Goal: Task Accomplishment & Management: Manage account settings

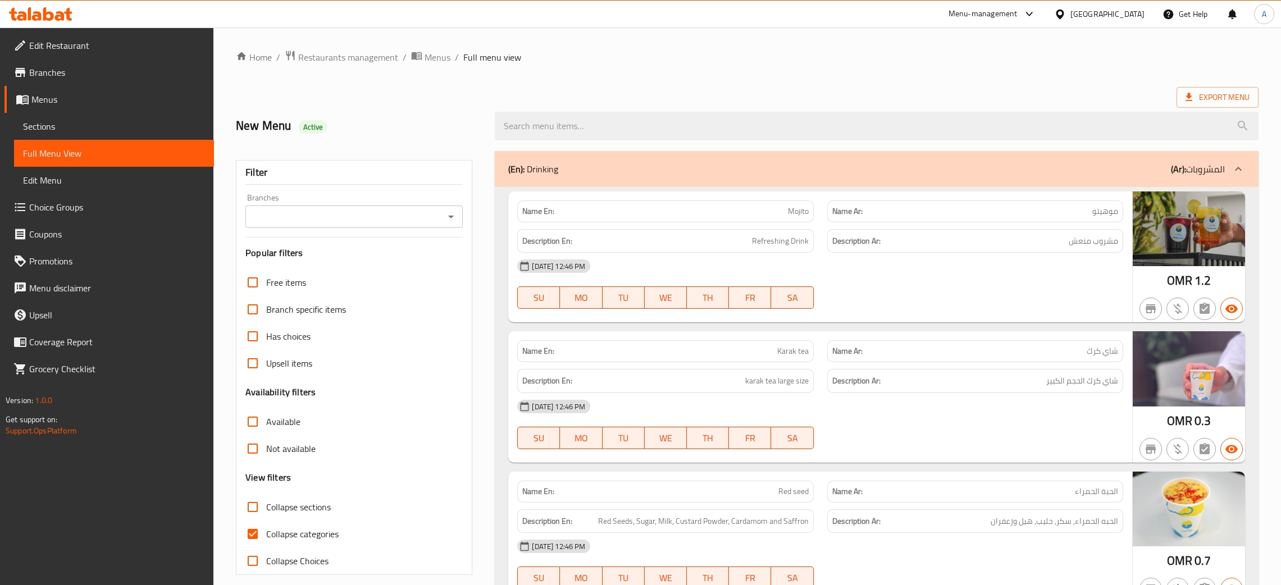
click at [1127, 8] on div "[GEOGRAPHIC_DATA]" at bounding box center [1107, 14] width 74 height 12
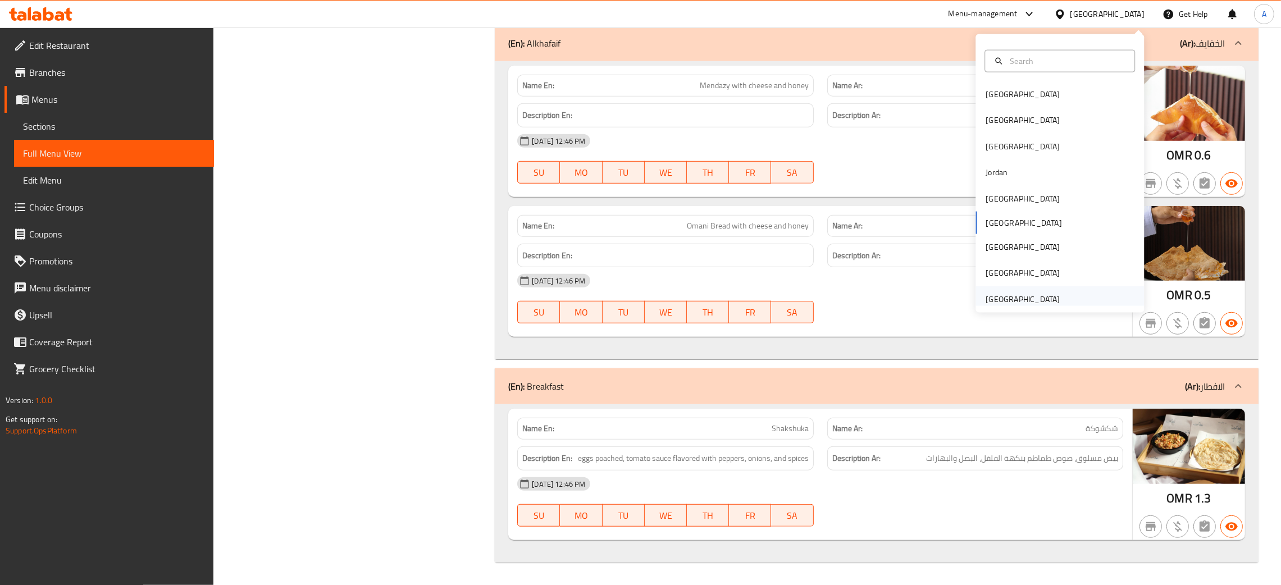
click at [1006, 296] on div "[GEOGRAPHIC_DATA]" at bounding box center [1023, 299] width 74 height 12
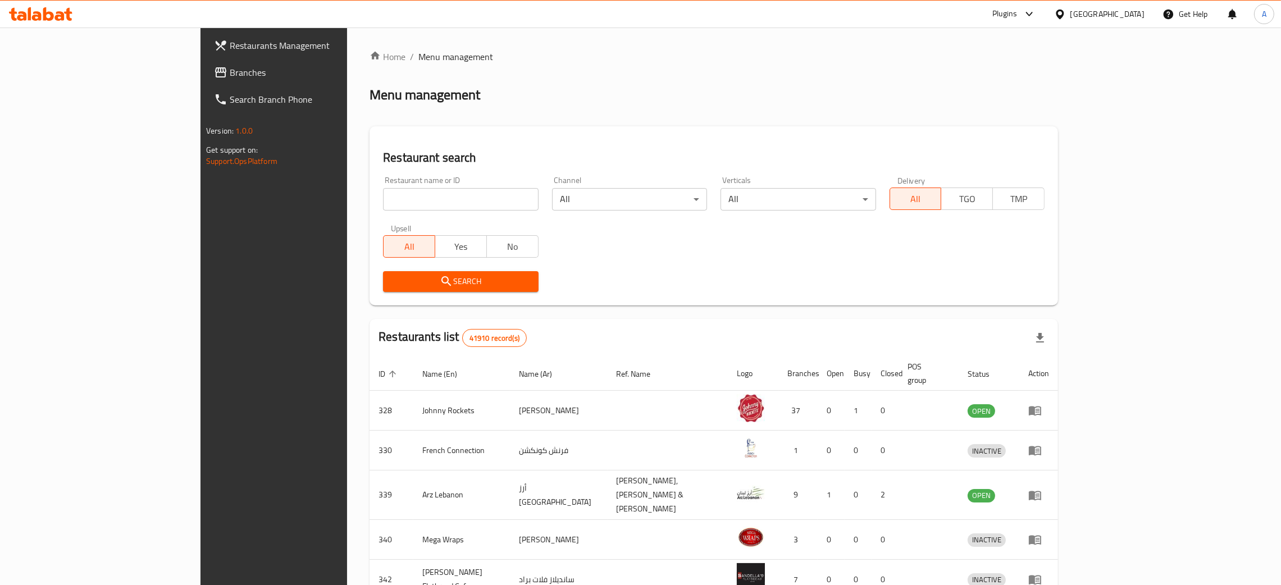
click at [407, 195] on input "search" at bounding box center [460, 199] width 155 height 22
paste input "Eggs Alla [GEOGRAPHIC_DATA]"
type input "Eggs Alla [GEOGRAPHIC_DATA]"
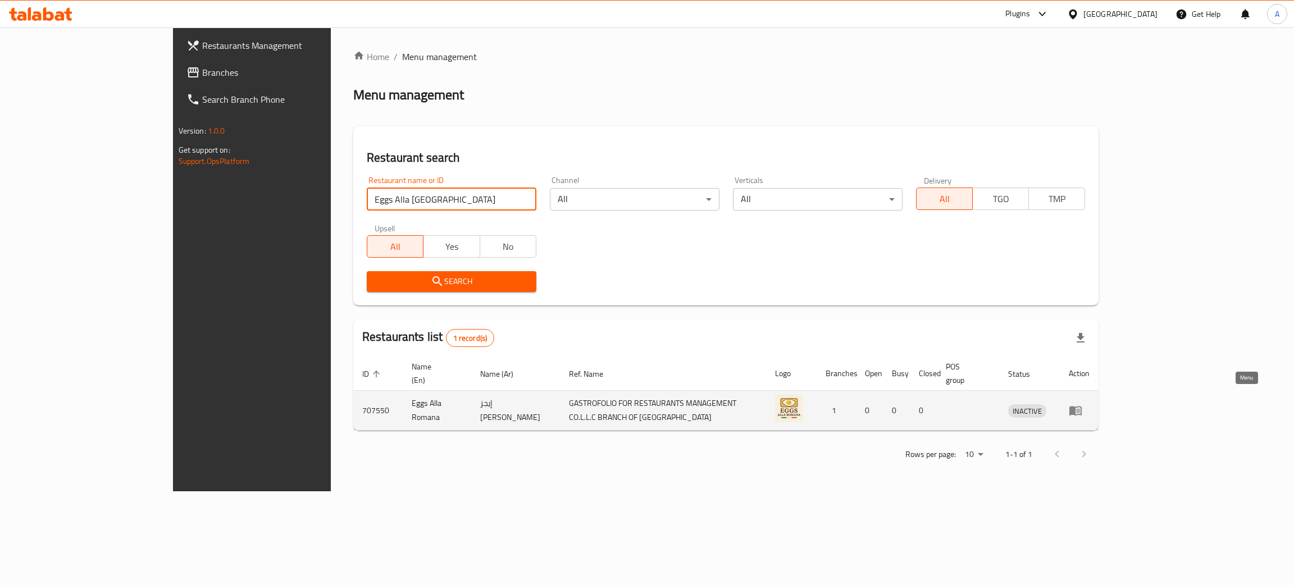
click at [1080, 409] on icon "enhanced table" at bounding box center [1078, 411] width 4 height 4
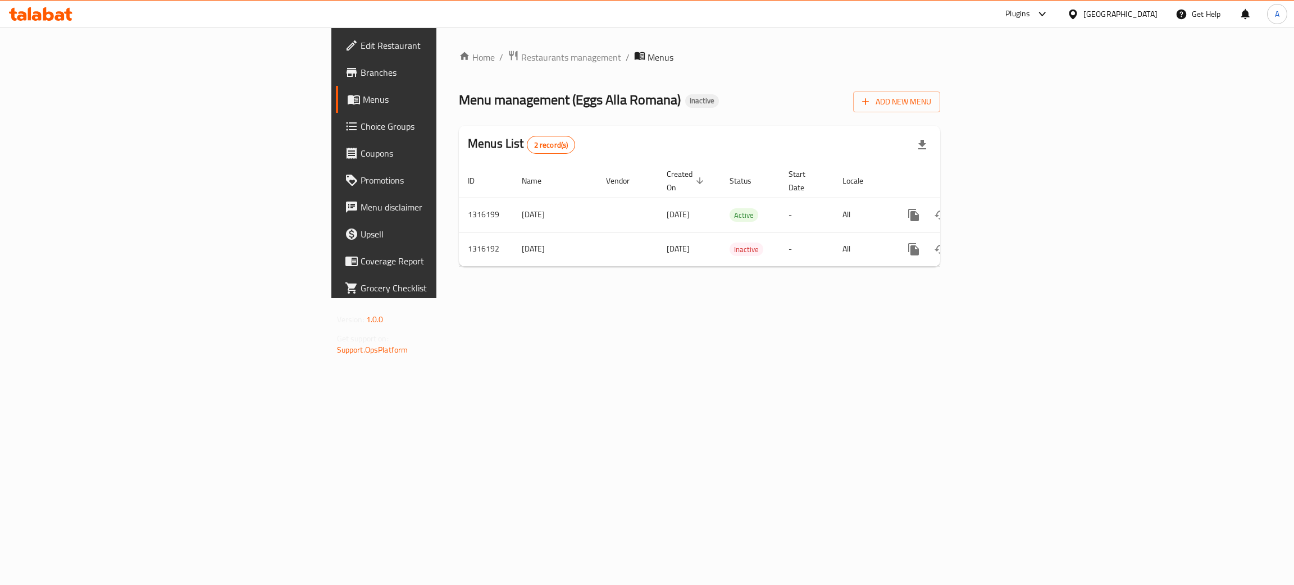
click at [361, 66] on span "Branches" at bounding box center [450, 72] width 178 height 13
click at [1001, 207] on icon "enhanced table" at bounding box center [994, 213] width 13 height 13
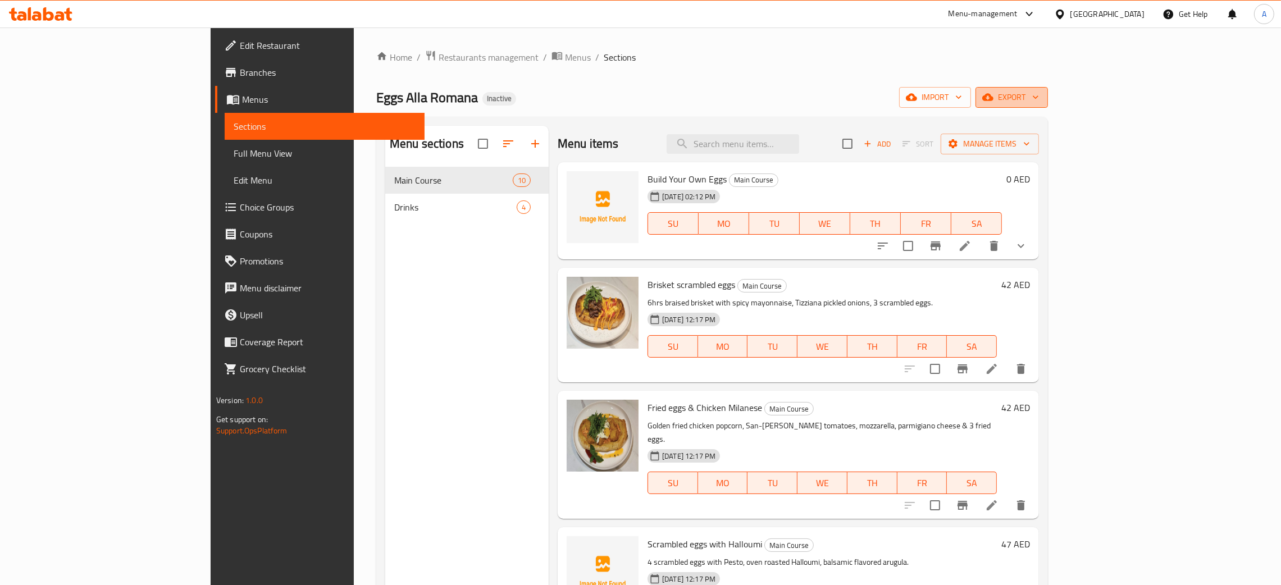
click at [1041, 94] on icon "button" at bounding box center [1035, 97] width 11 height 11
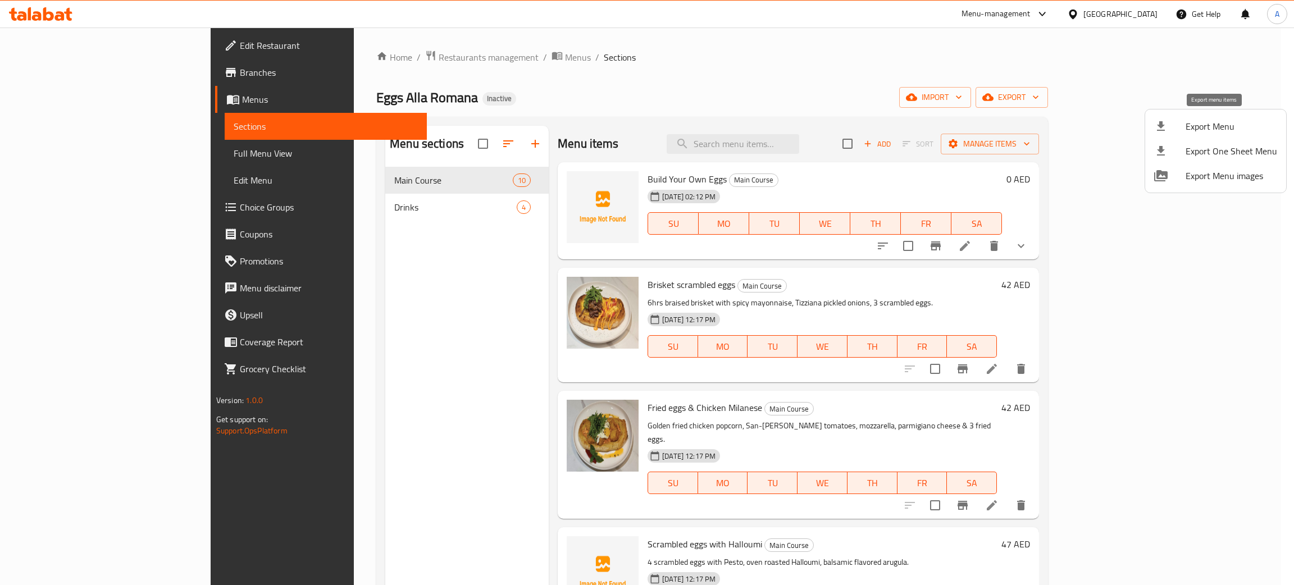
click at [1207, 121] on span "Export Menu" at bounding box center [1232, 126] width 92 height 13
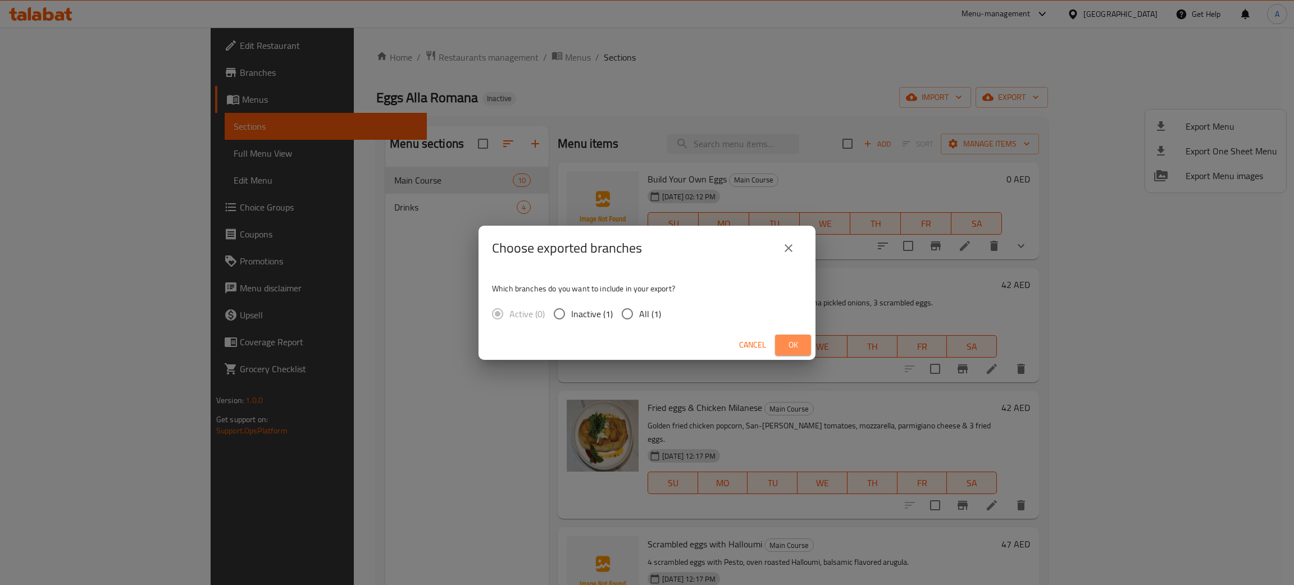
click at [791, 343] on span "Ok" at bounding box center [793, 345] width 18 height 14
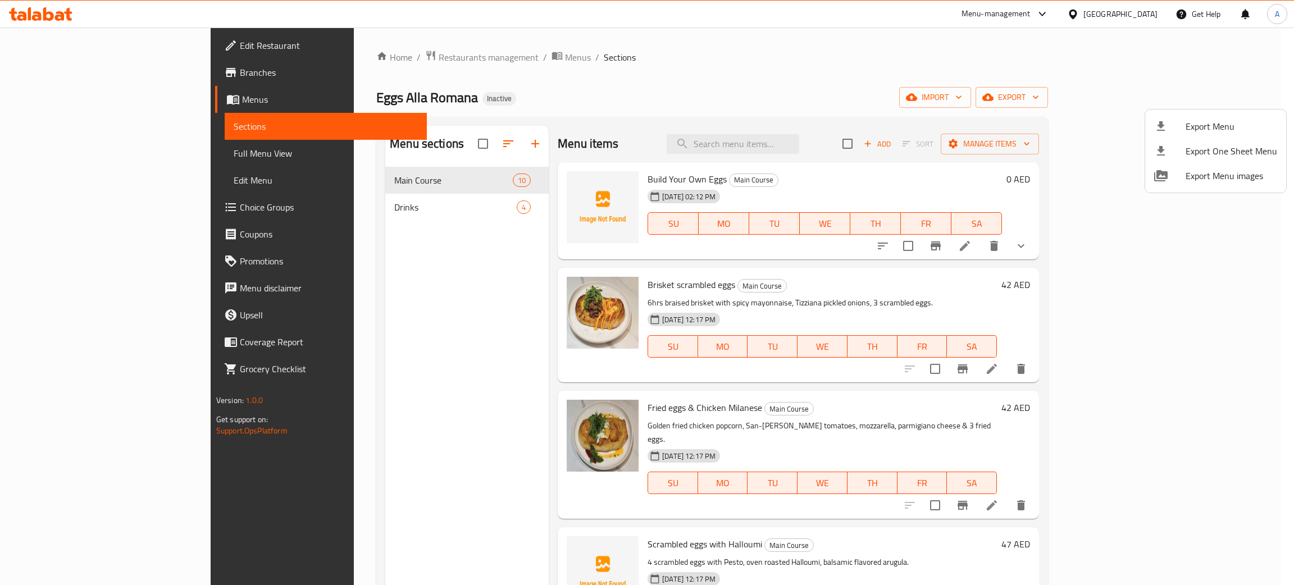
click at [229, 200] on div at bounding box center [647, 292] width 1294 height 585
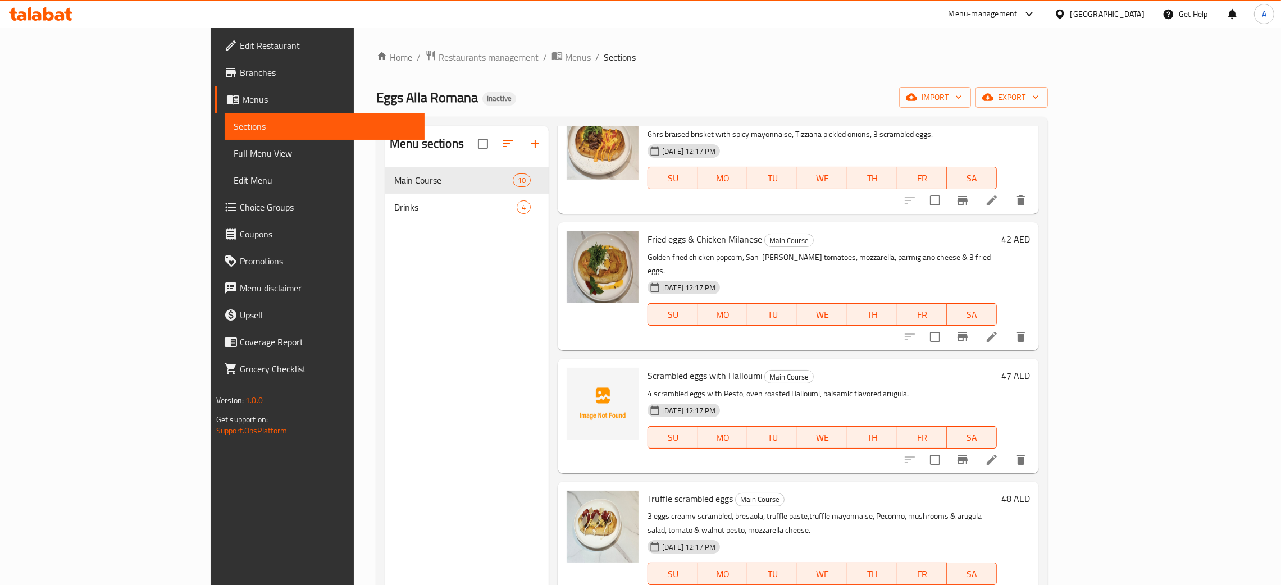
scroll to position [158, 0]
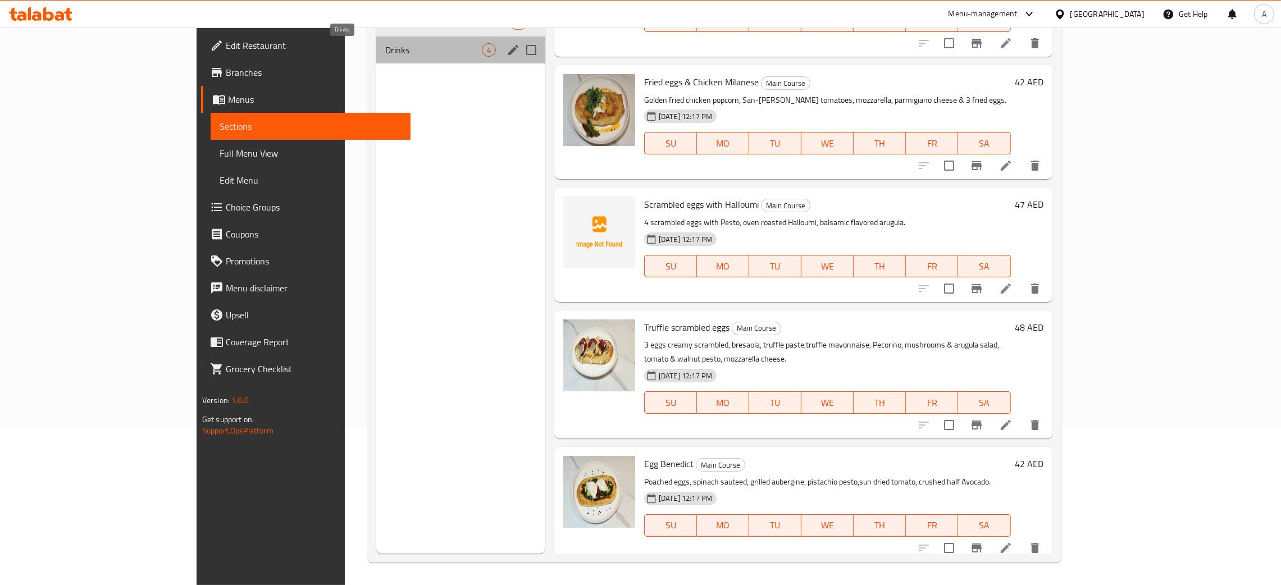
click at [385, 49] on span "Drinks" at bounding box center [433, 49] width 97 height 13
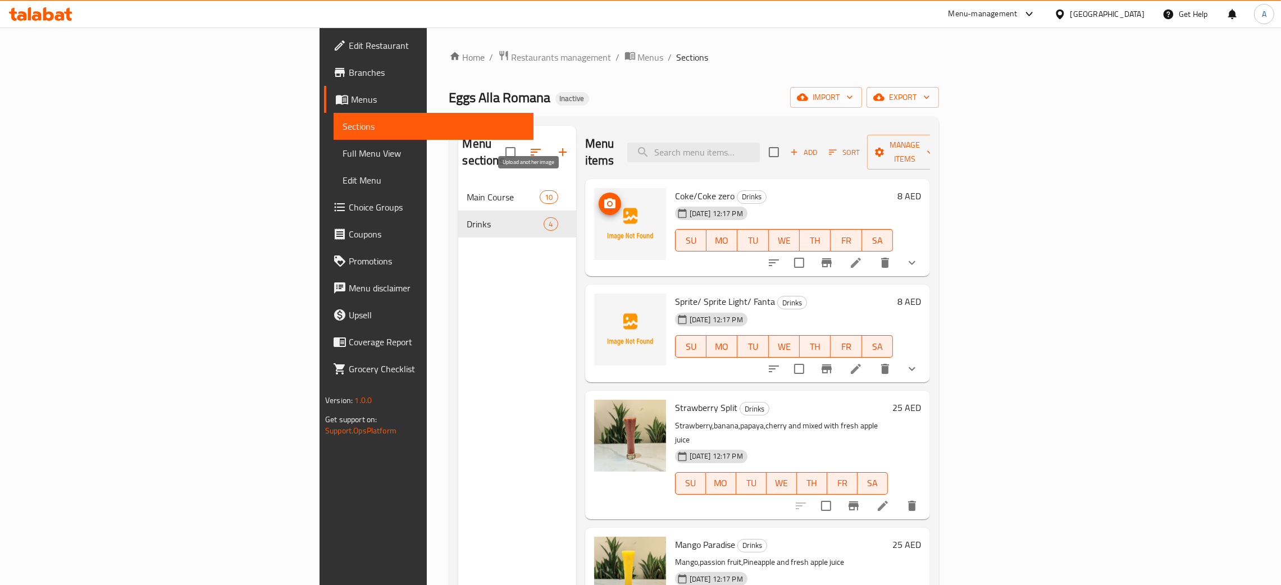
click at [604, 198] on icon "upload picture" at bounding box center [609, 203] width 11 height 10
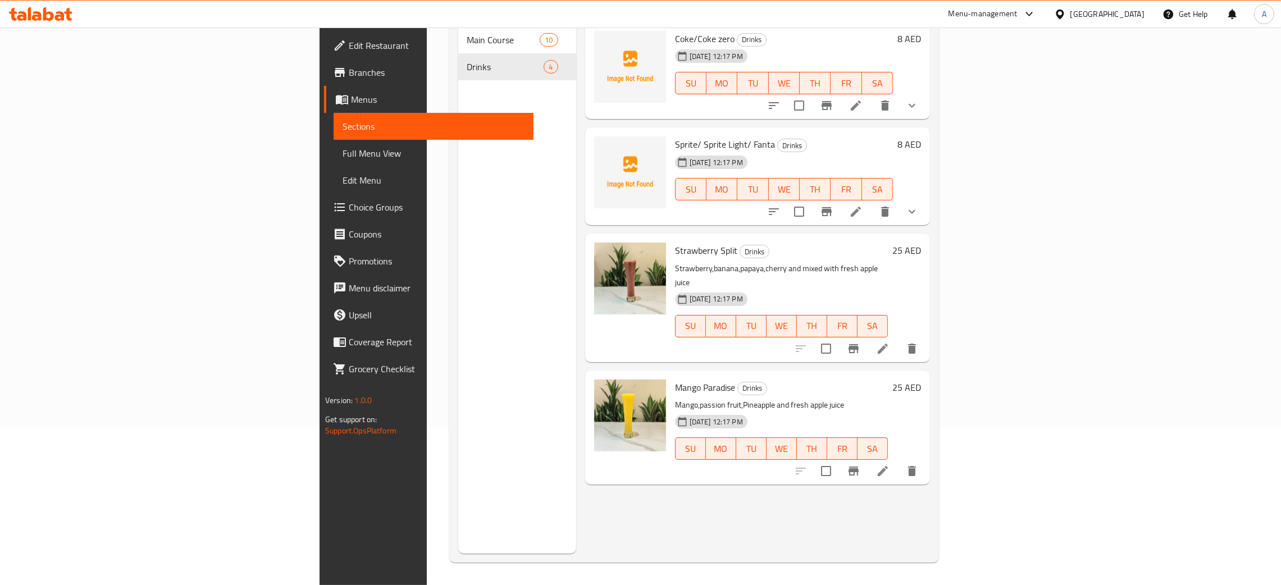
scroll to position [74, 0]
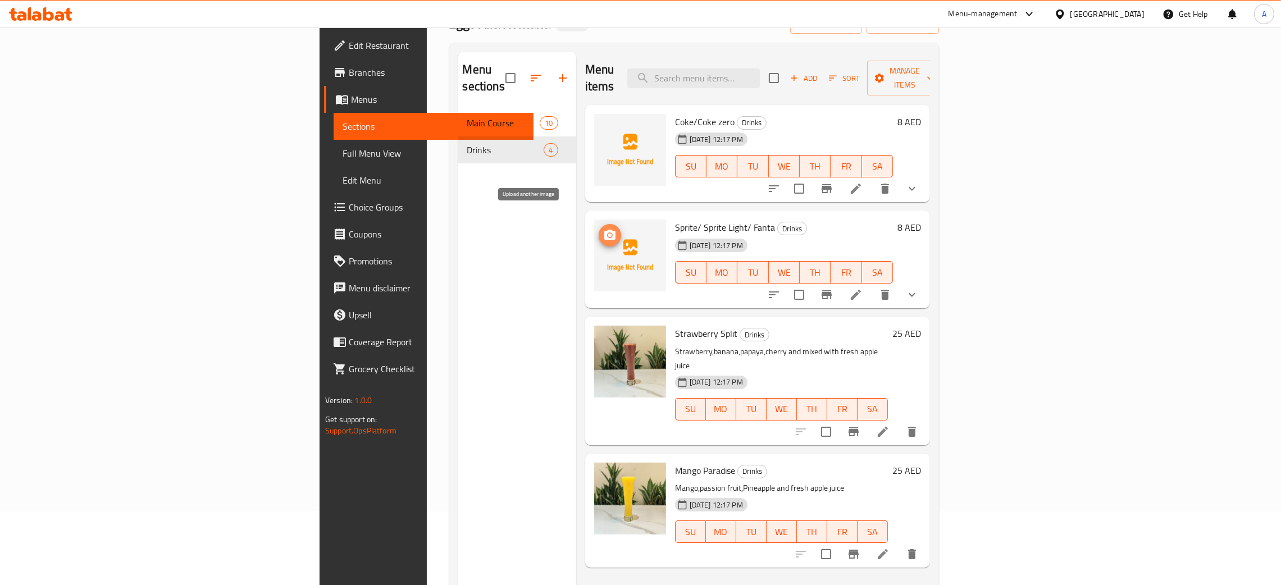
click at [603, 229] on icon "upload picture" at bounding box center [609, 235] width 13 height 13
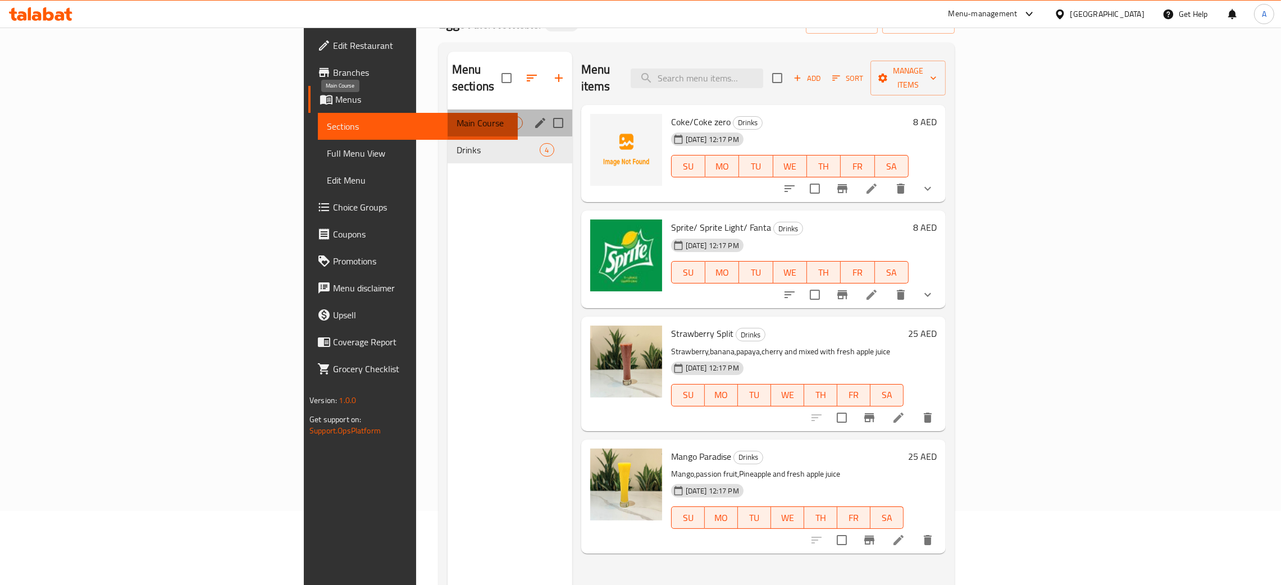
click at [457, 116] on span "Main Course" at bounding box center [481, 122] width 48 height 13
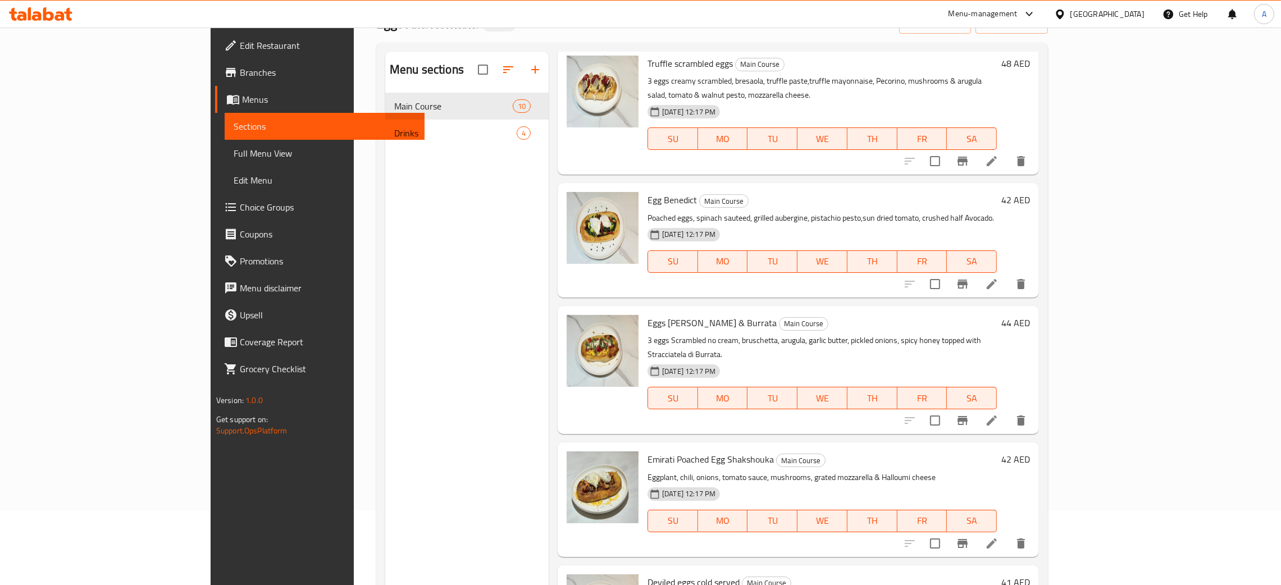
scroll to position [651, 0]
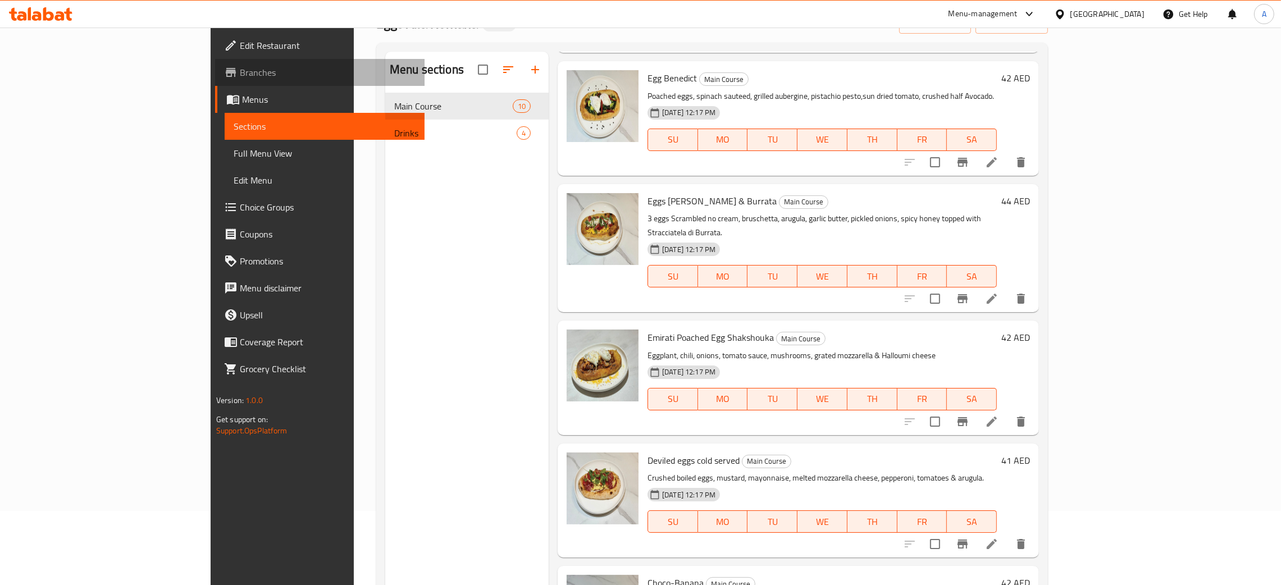
click at [240, 73] on span "Branches" at bounding box center [328, 72] width 176 height 13
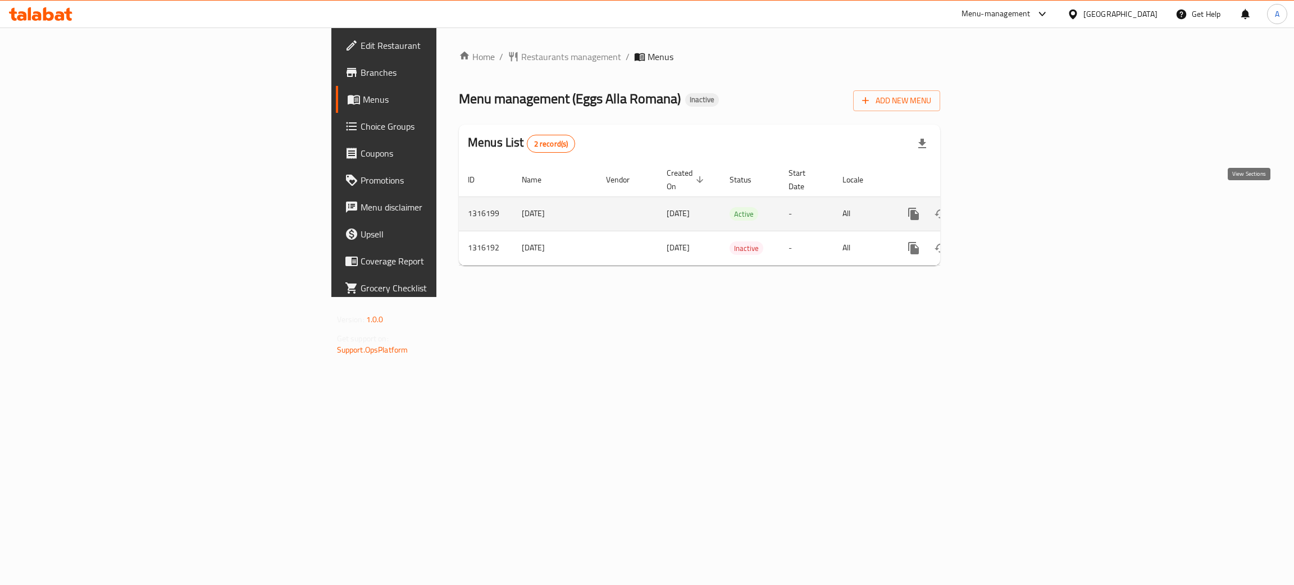
click at [1001, 207] on icon "enhanced table" at bounding box center [994, 213] width 13 height 13
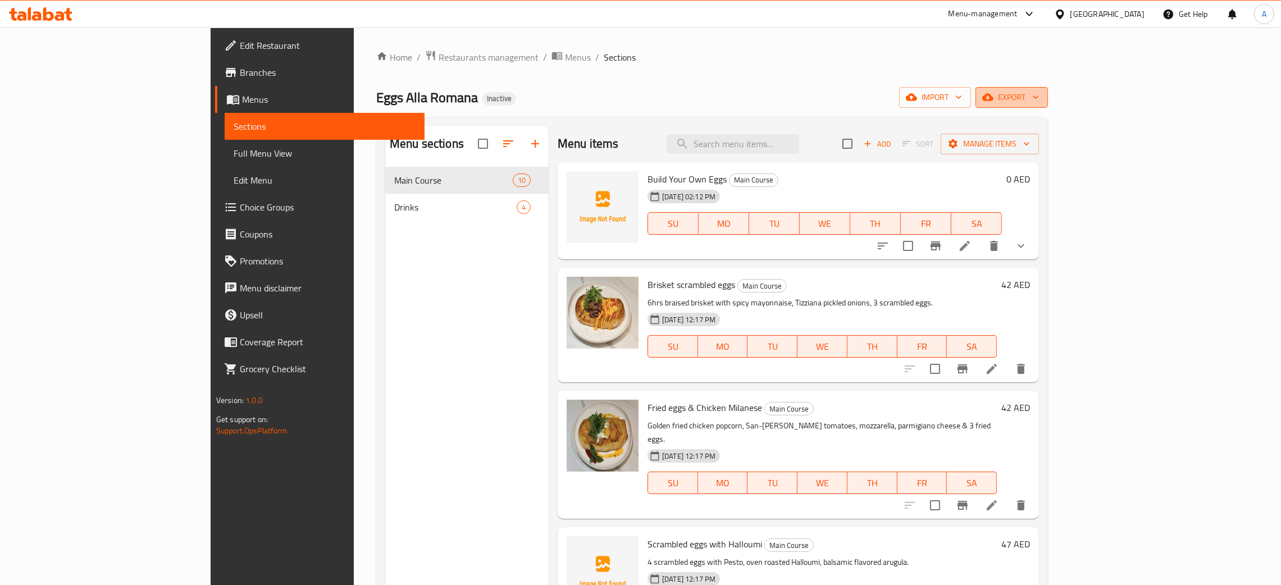
click at [1041, 96] on icon "button" at bounding box center [1035, 97] width 11 height 11
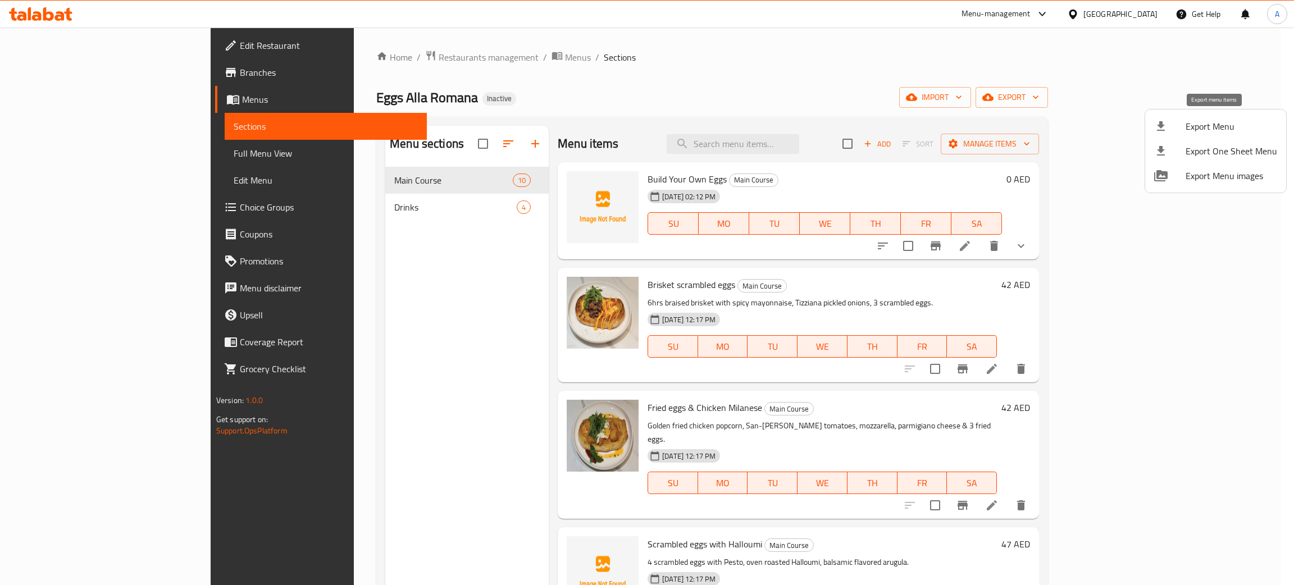
click at [1215, 122] on span "Export Menu" at bounding box center [1232, 126] width 92 height 13
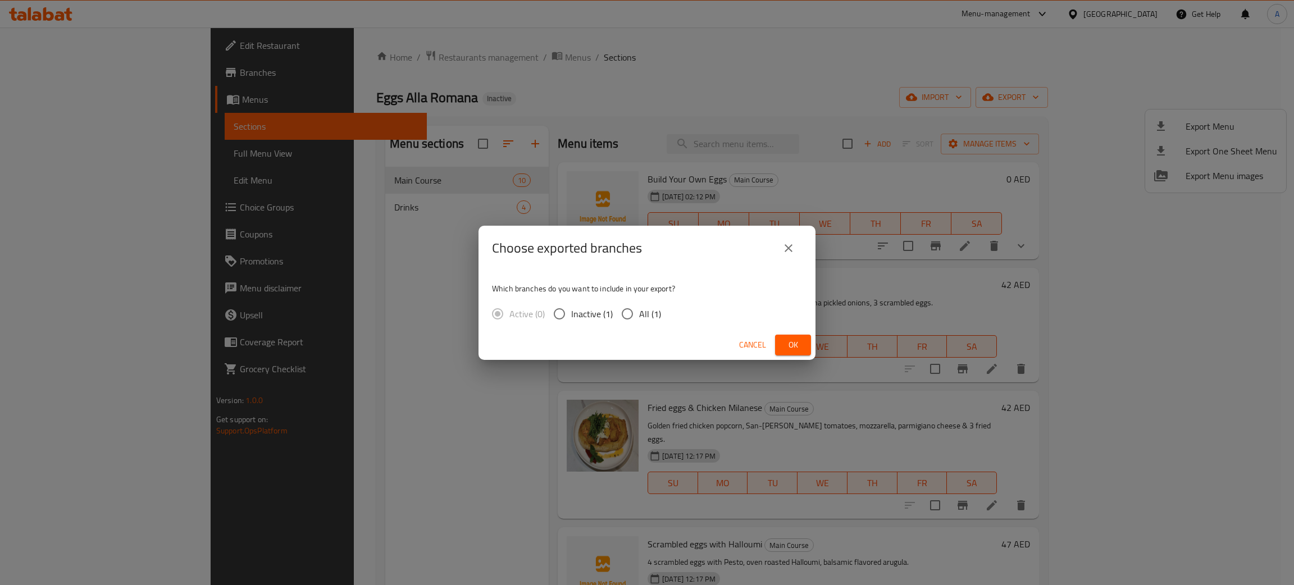
click at [797, 347] on span "Ok" at bounding box center [793, 345] width 18 height 14
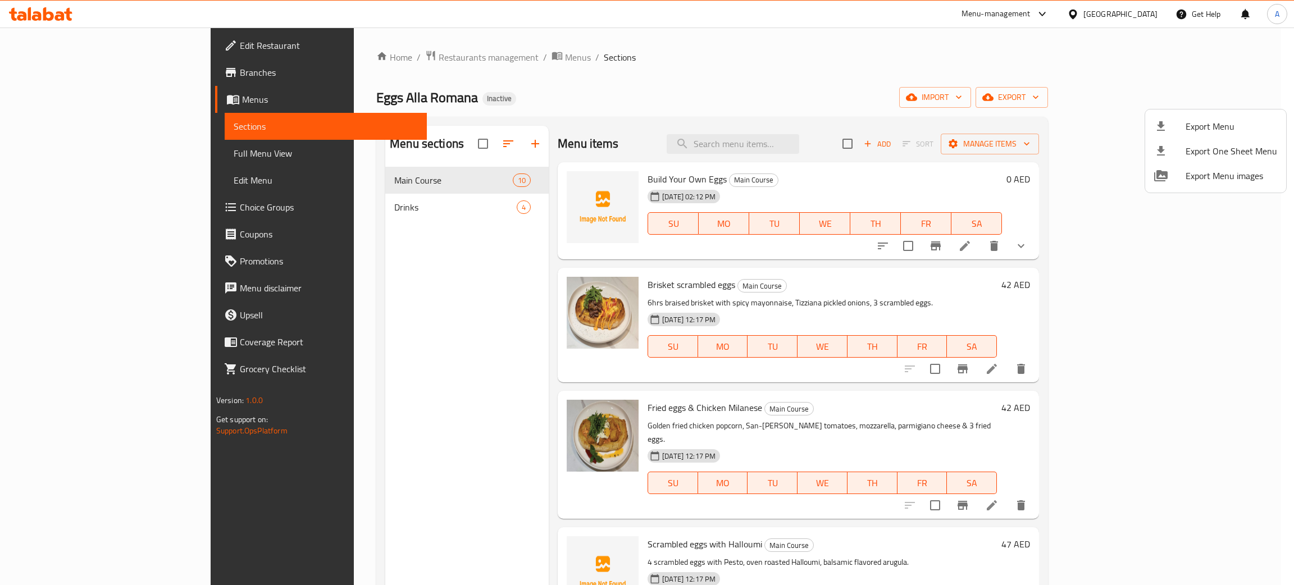
click at [297, 313] on div at bounding box center [647, 292] width 1294 height 585
